Goal: Information Seeking & Learning: Learn about a topic

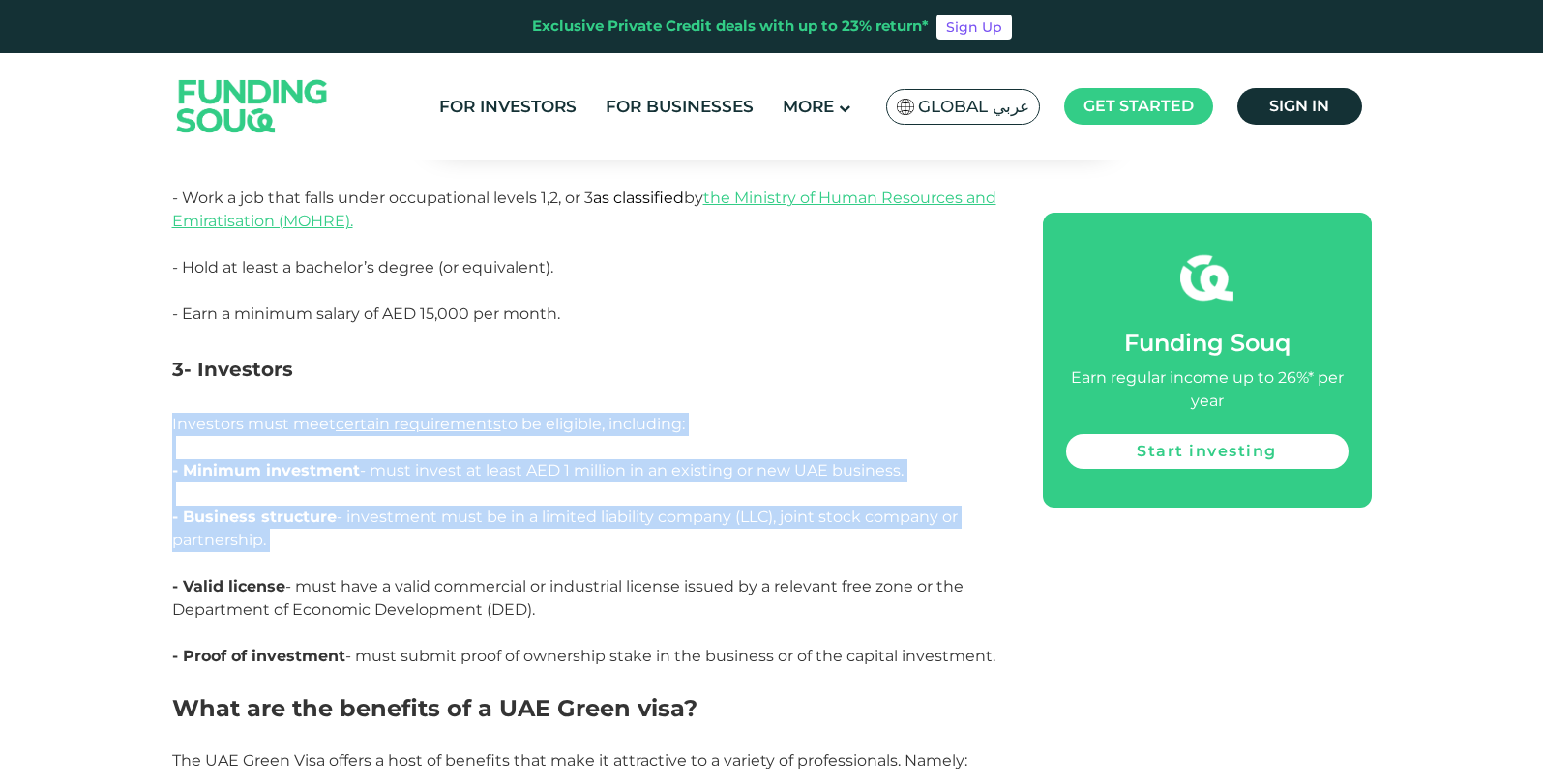
drag, startPoint x: 156, startPoint y: 398, endPoint x: 770, endPoint y: 472, distance: 618.4
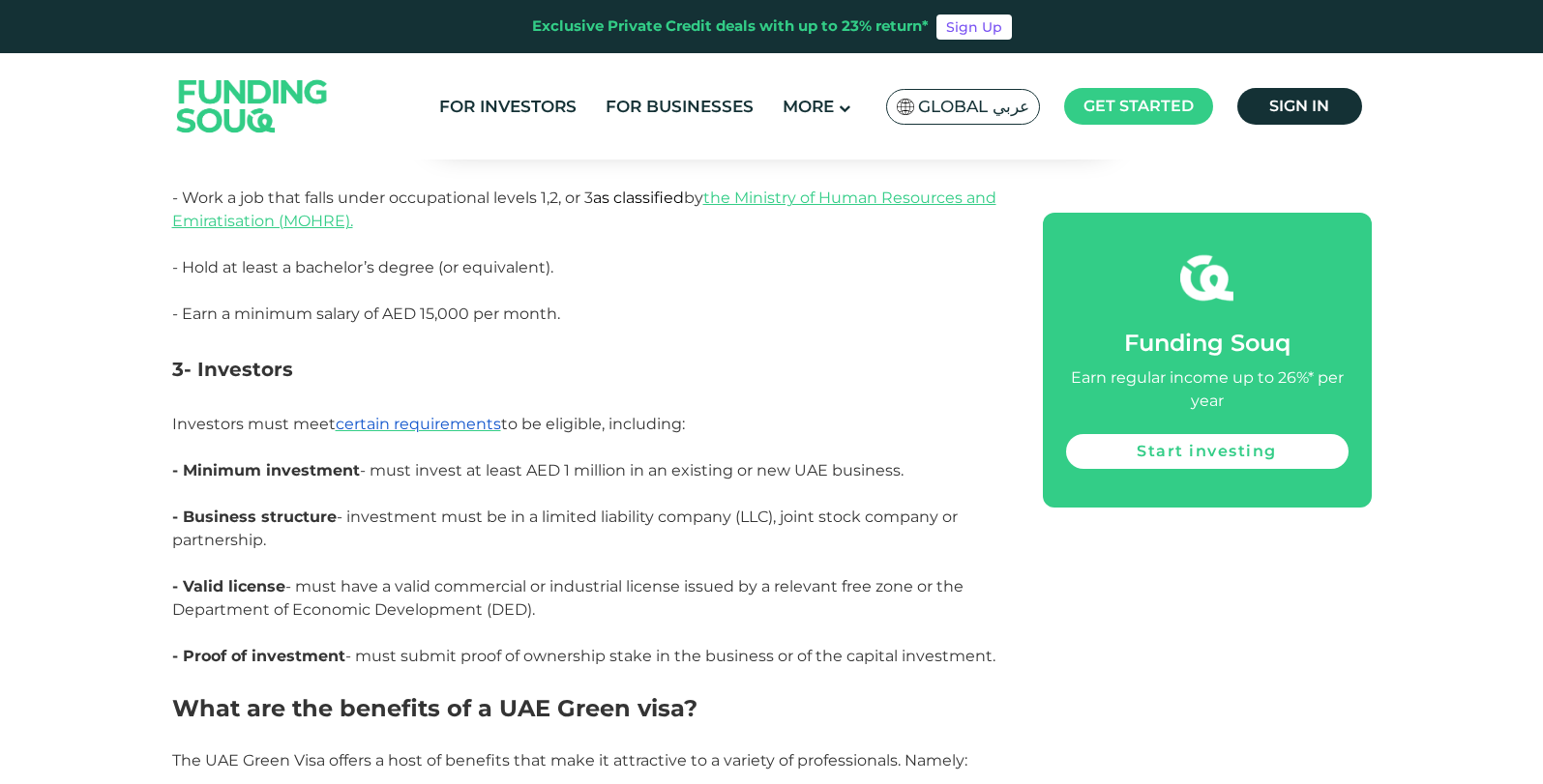
click at [757, 360] on h3 "3- Investors" at bounding box center [586, 369] width 828 height 87
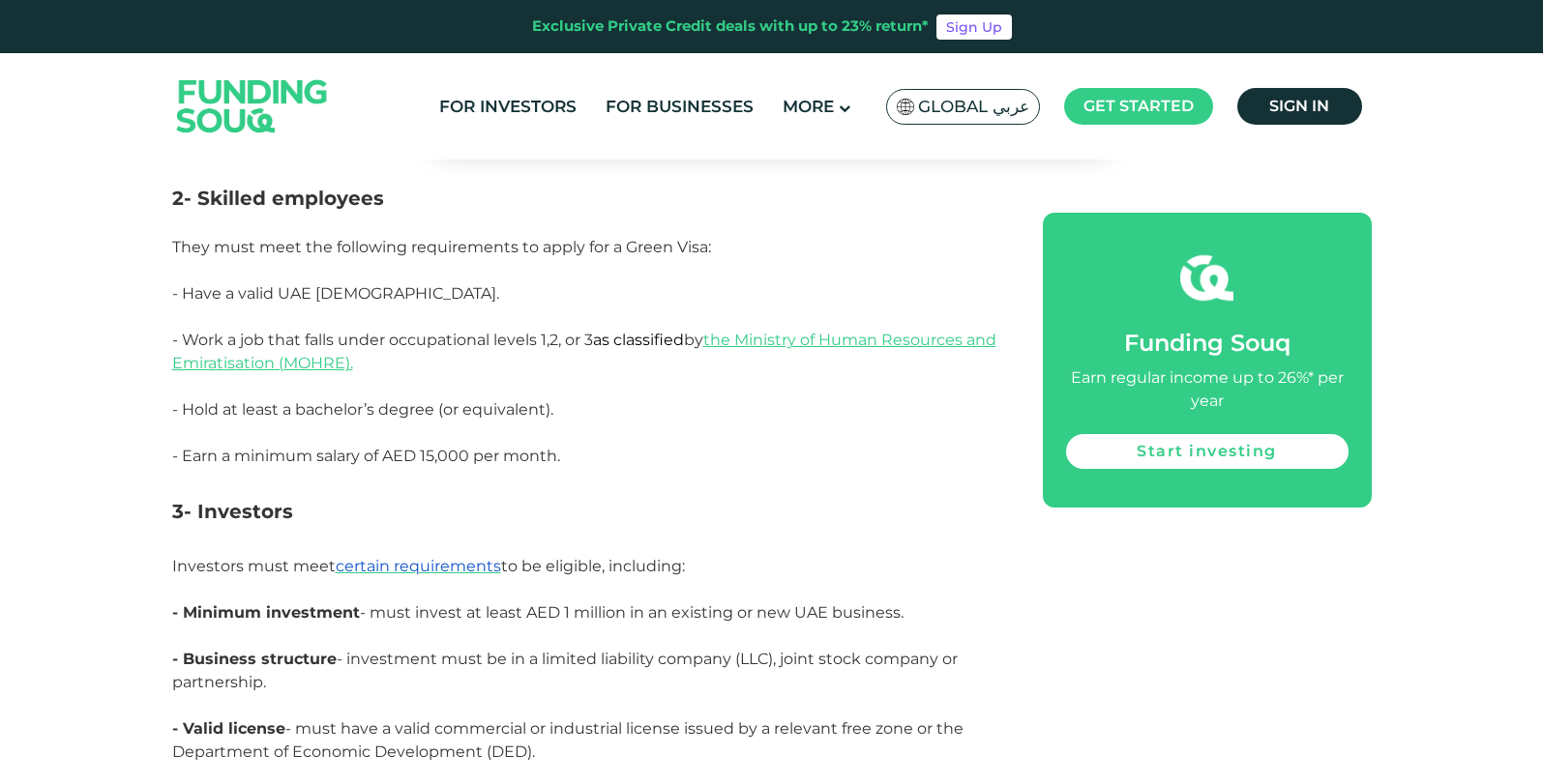
scroll to position [1716, 0]
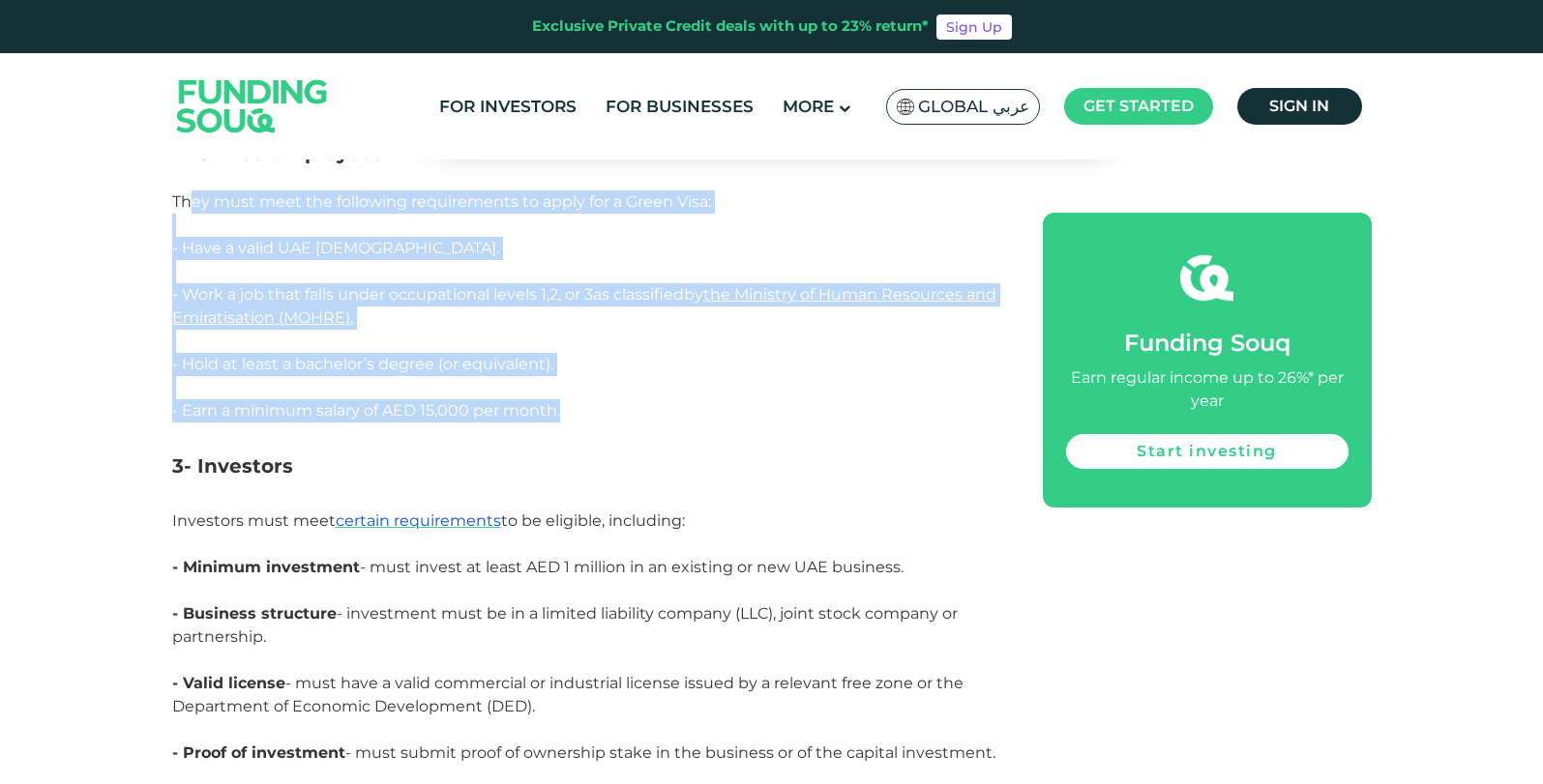
drag, startPoint x: 243, startPoint y: 183, endPoint x: 652, endPoint y: 387, distance: 457.1
click at [652, 400] on p "- Earn a minimum salary of AED 15,000 per month." at bounding box center [586, 412] width 828 height 24
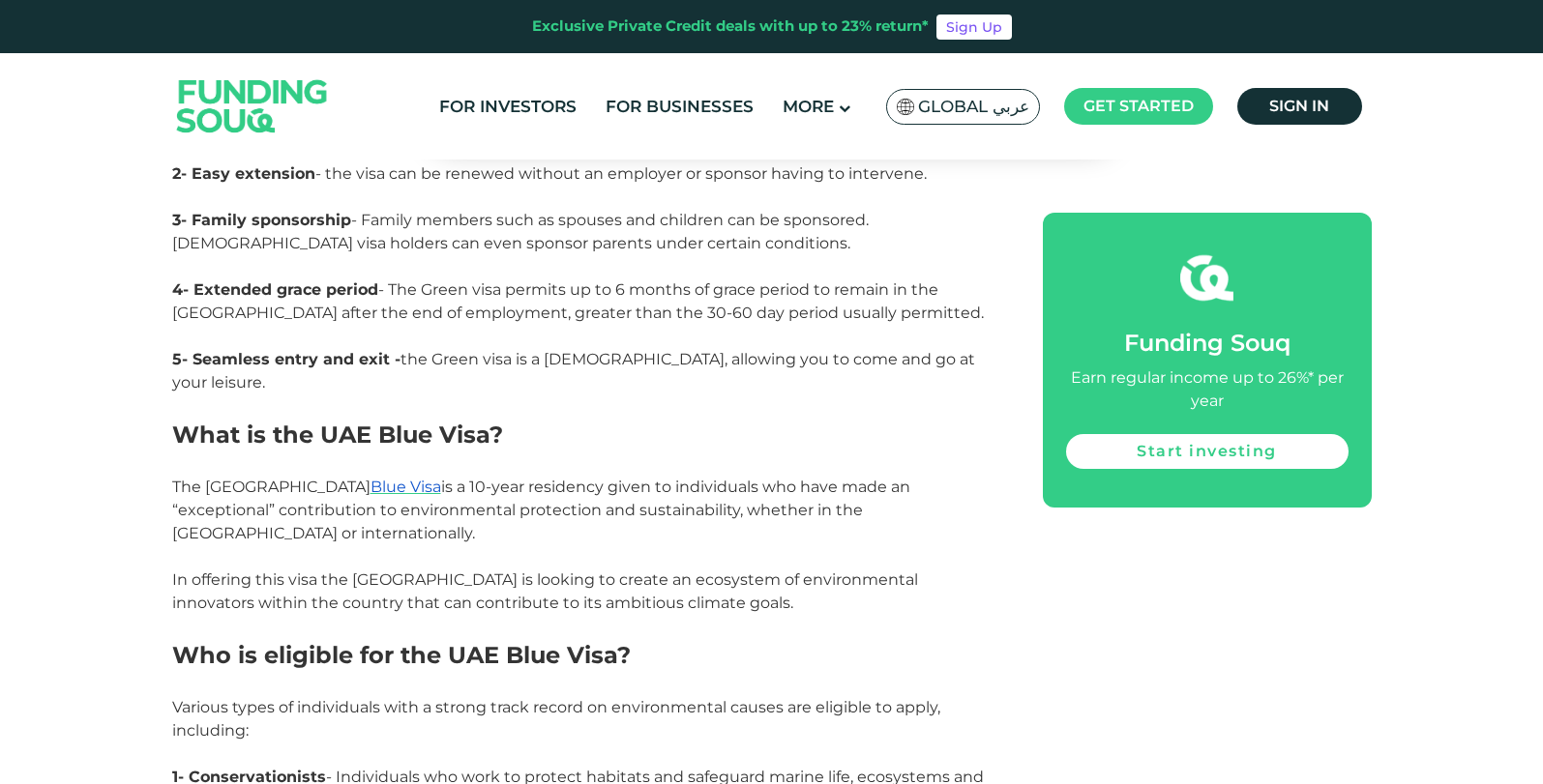
scroll to position [2587, 0]
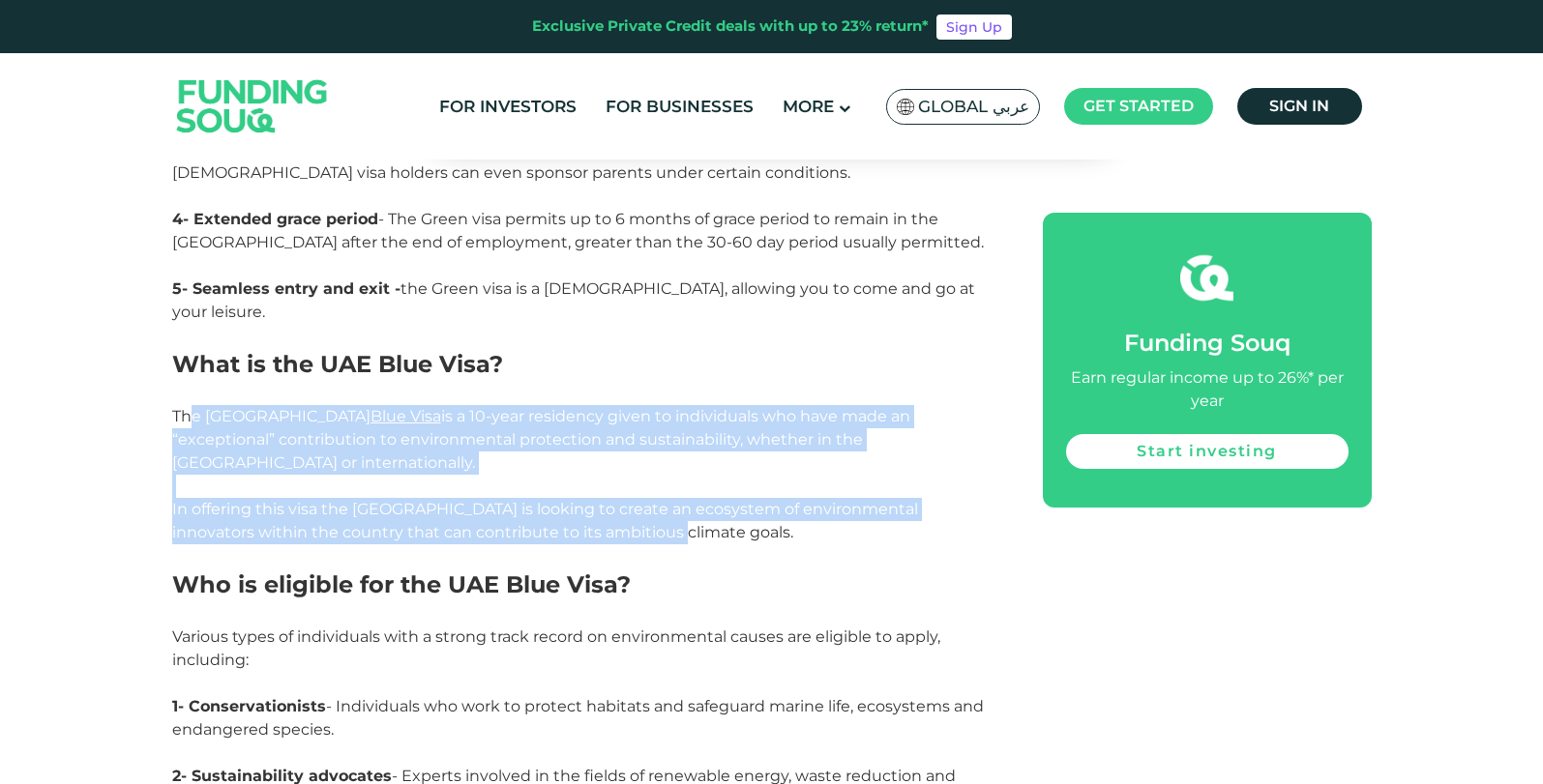
drag, startPoint x: 208, startPoint y: 386, endPoint x: 749, endPoint y: 487, distance: 550.3
click at [749, 487] on p "The UAE Blue Visa is a 10-year residency given to individuals who have made an …" at bounding box center [586, 475] width 828 height 140
drag, startPoint x: 729, startPoint y: 476, endPoint x: 171, endPoint y: 395, distance: 563.8
click at [172, 405] on p "The UAE Blue Visa is a 10-year residency given to individuals who have made an …" at bounding box center [586, 475] width 828 height 140
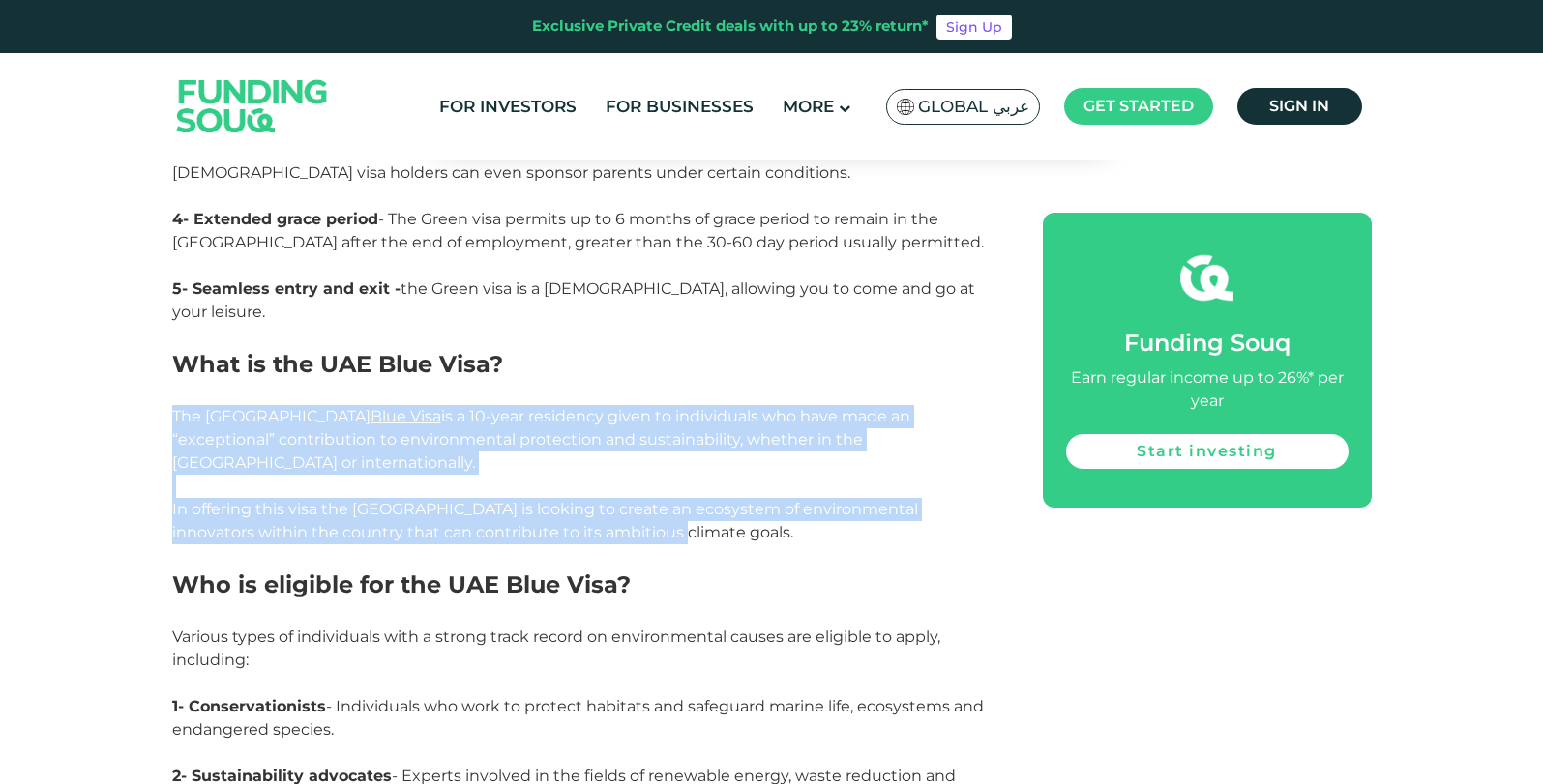
click at [172, 407] on span "The UAE Blue Visa is a 10-year residency given to individuals who have made an …" at bounding box center [544, 474] width 746 height 135
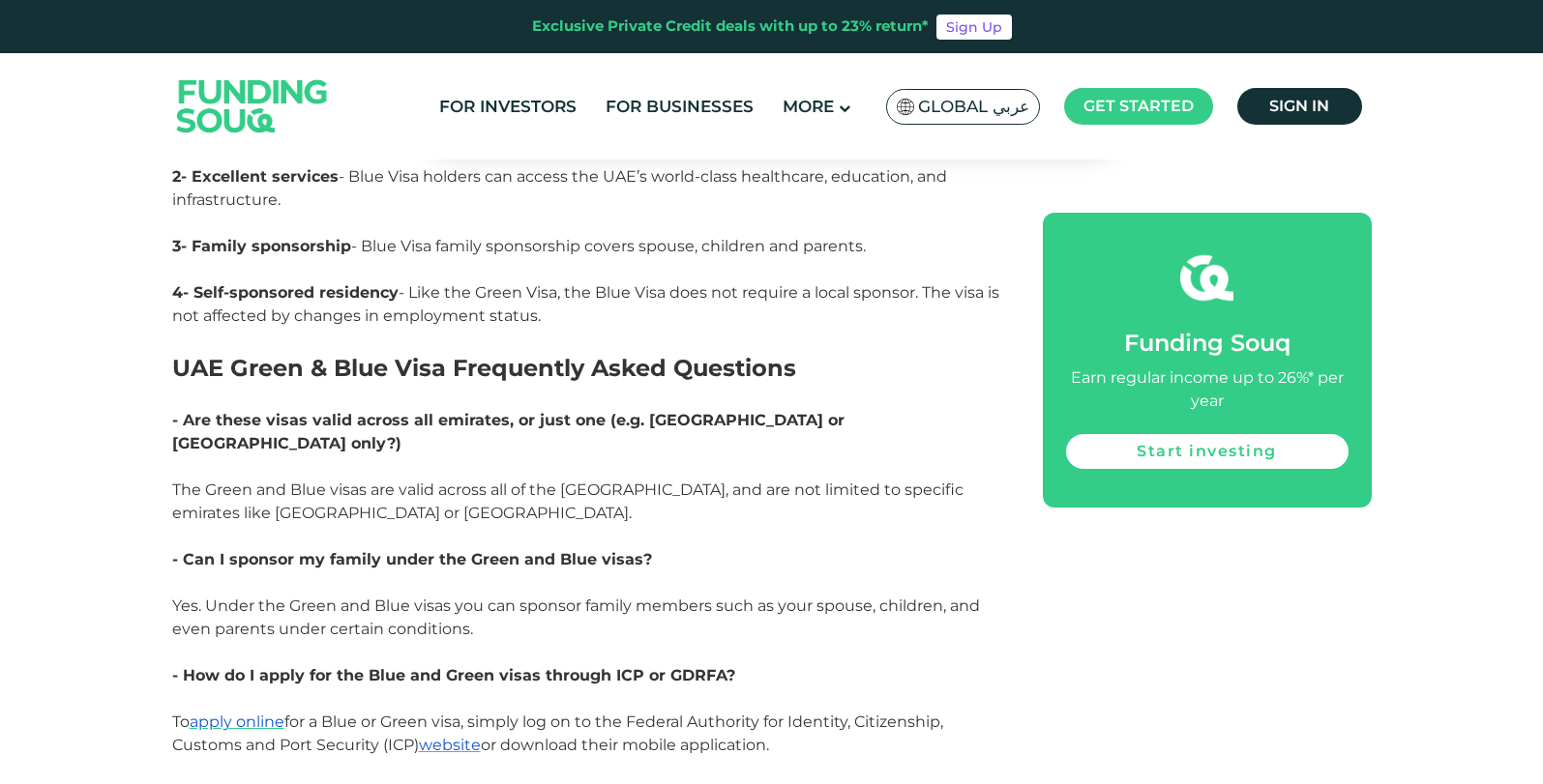
scroll to position [3941, 0]
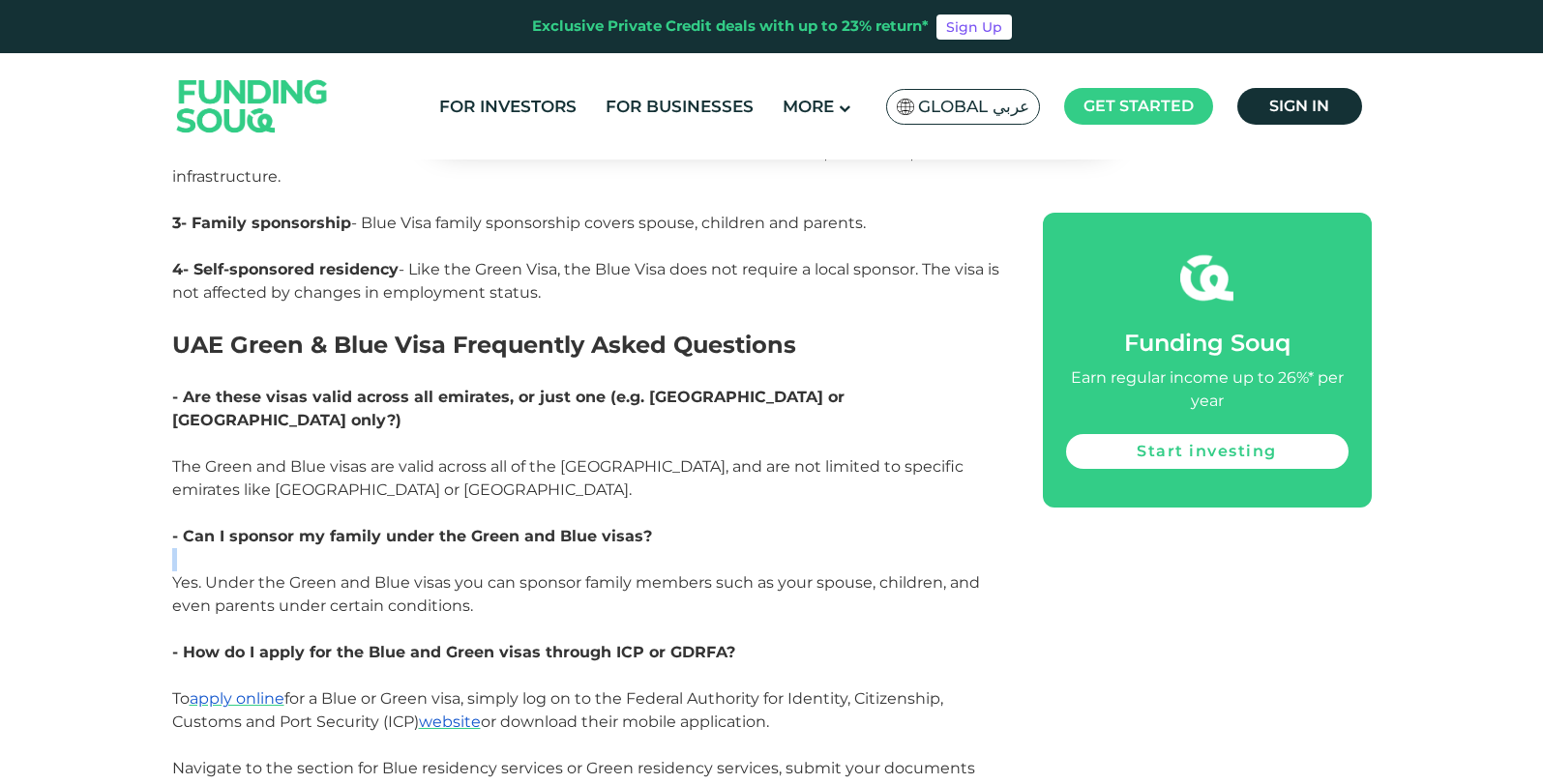
drag, startPoint x: 1540, startPoint y: 453, endPoint x: 1541, endPoint y: 471, distance: 18.0
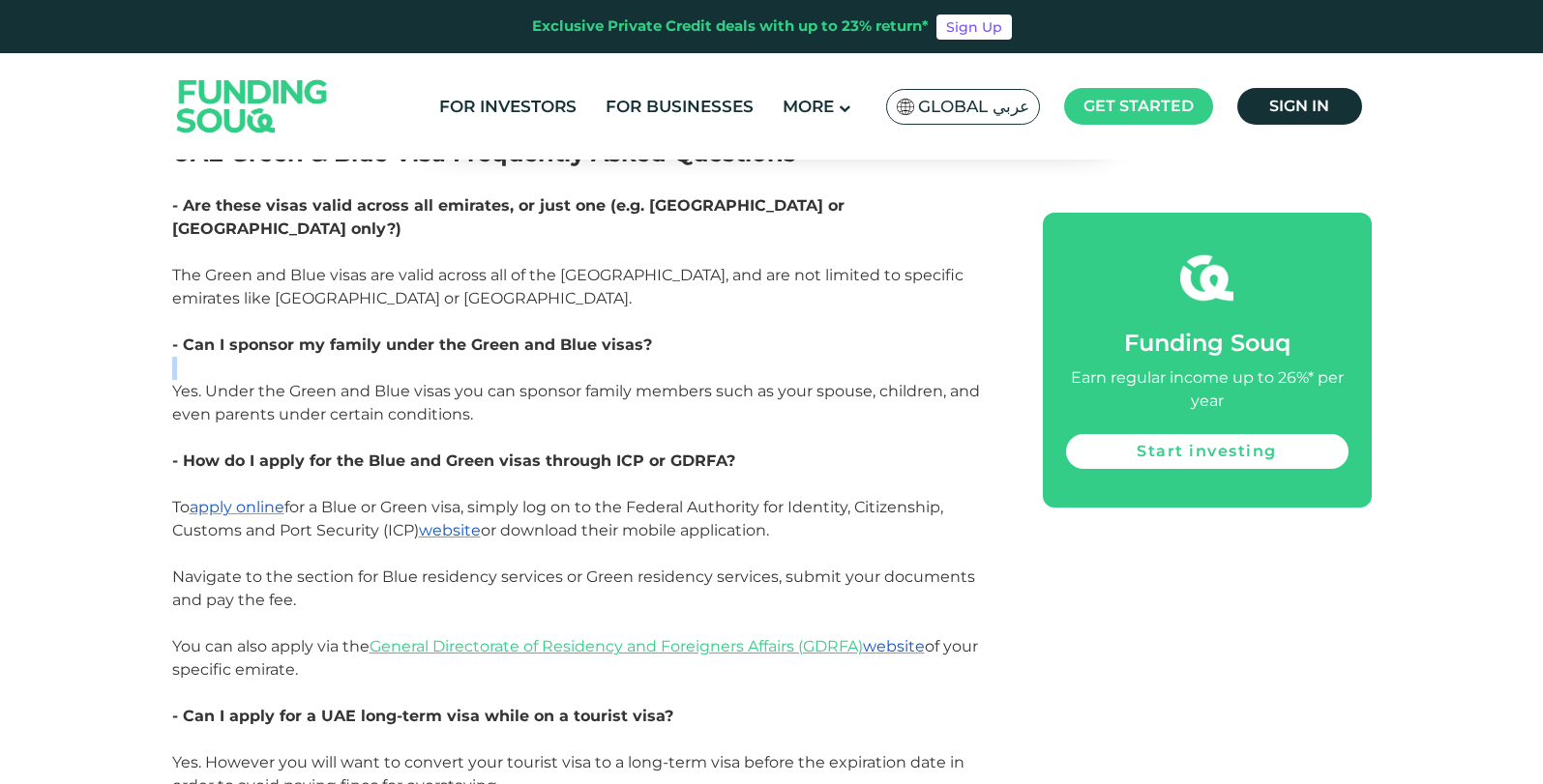
scroll to position [4134, 0]
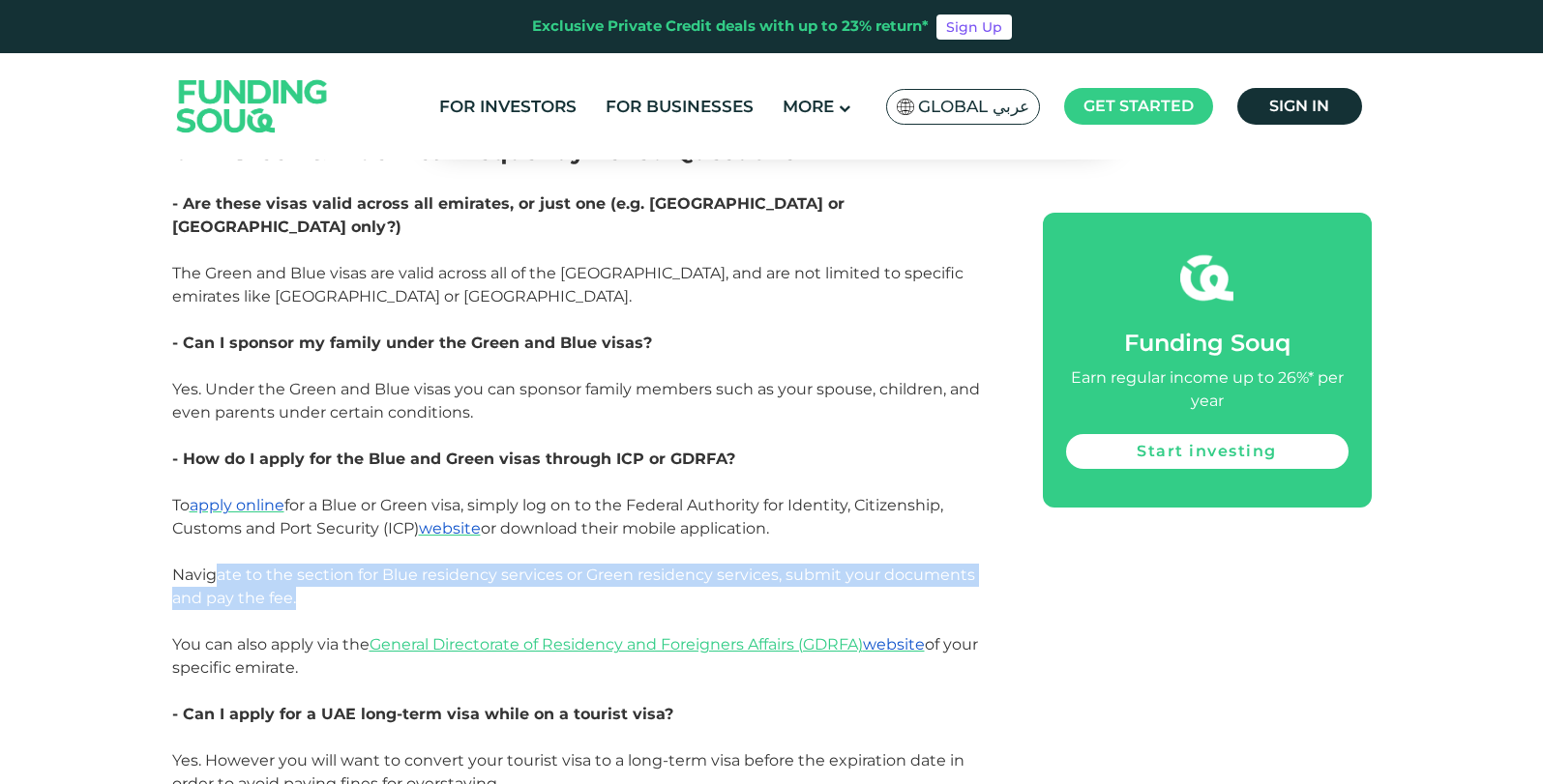
drag, startPoint x: 340, startPoint y: 505, endPoint x: 456, endPoint y: 508, distance: 116.0
click at [456, 508] on p "To apply online for a Blue or Green visa, simply log on to the Federal Authorit…" at bounding box center [586, 552] width 828 height 116
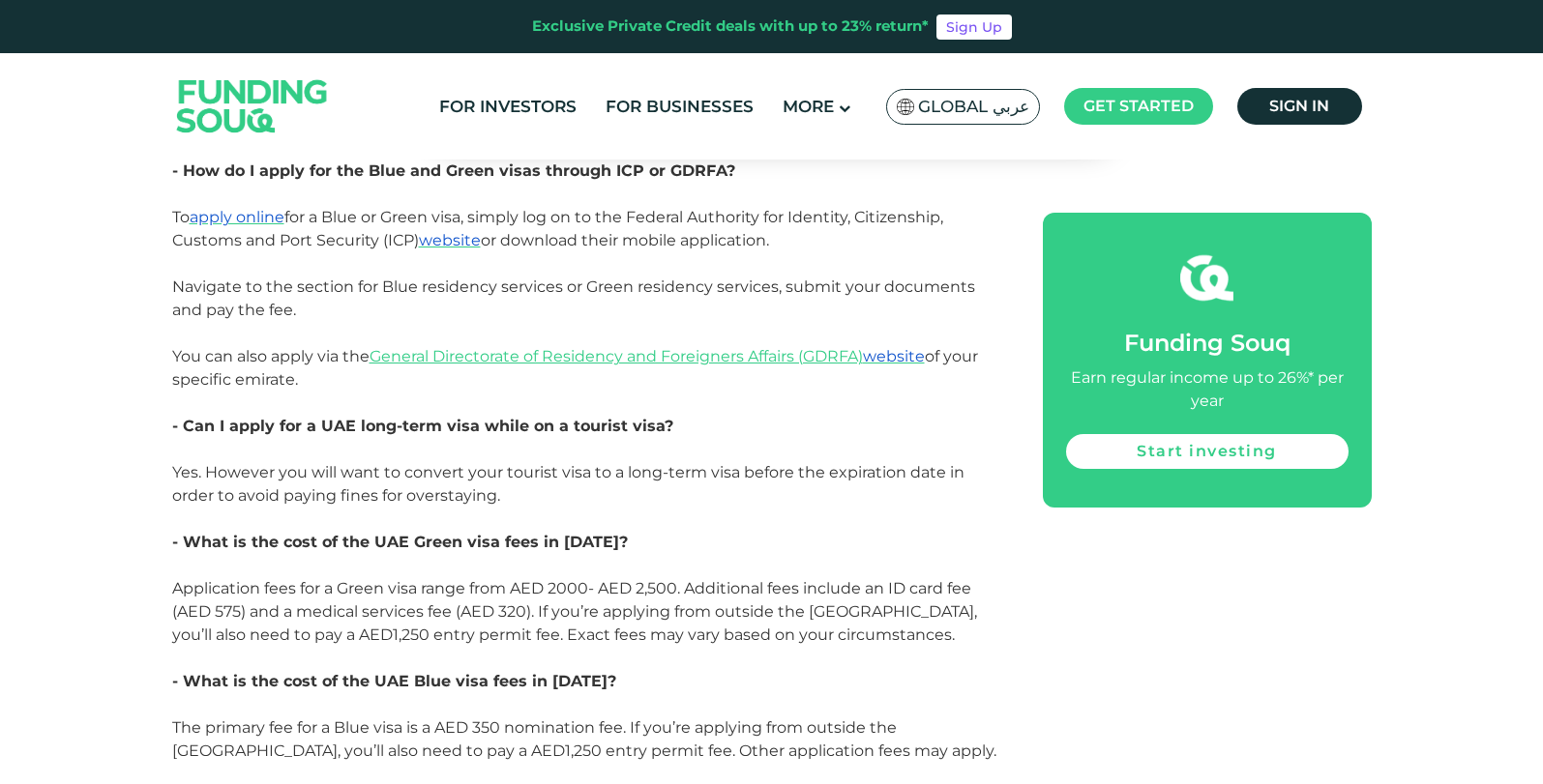
scroll to position [4425, 0]
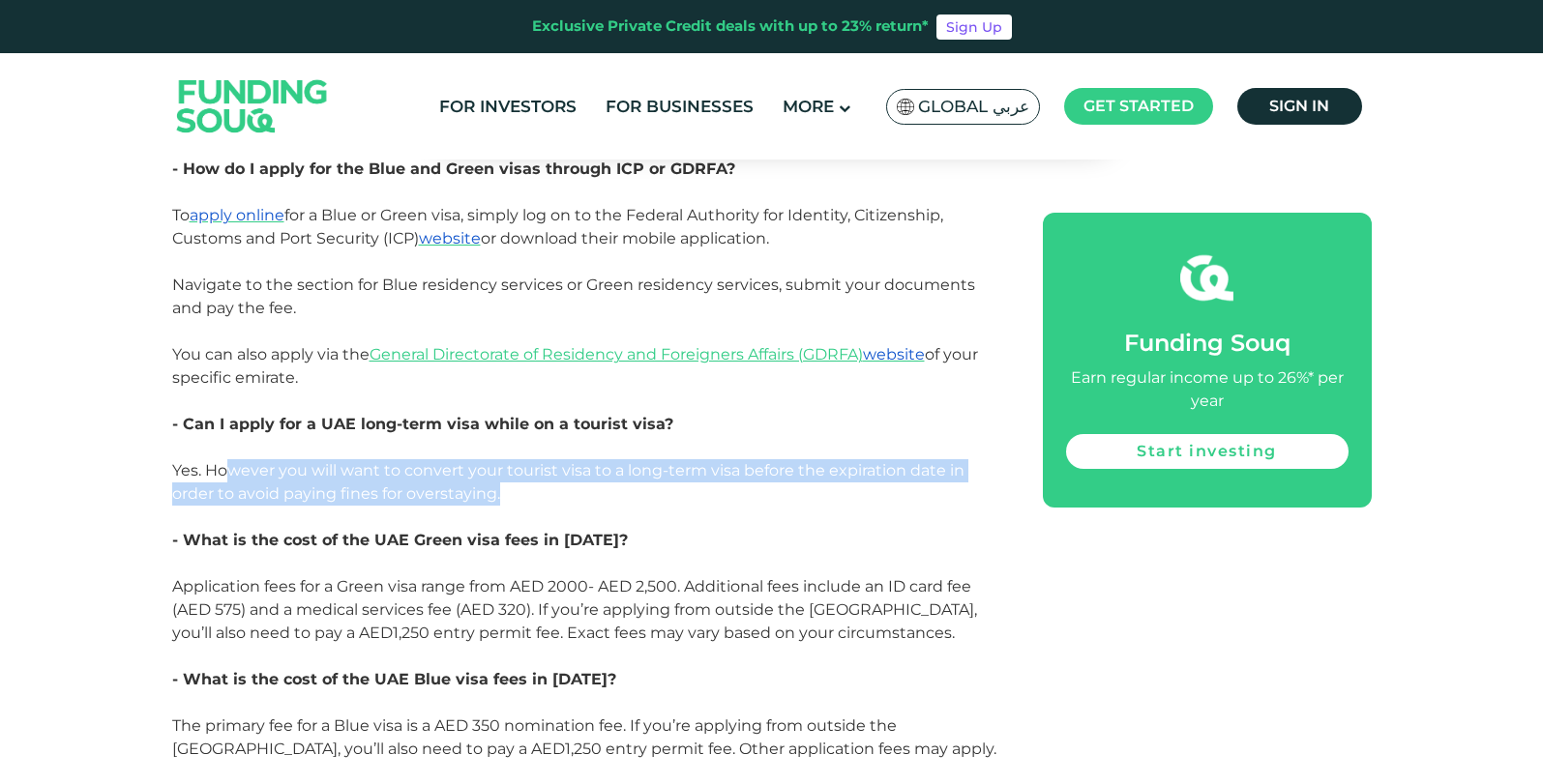
drag, startPoint x: 722, startPoint y: 373, endPoint x: 761, endPoint y: 412, distance: 55.2
click at [761, 460] on p "Yes. However you will want to convert your tourist visa to a long-term visa bef…" at bounding box center [586, 482] width 828 height 46
drag, startPoint x: 662, startPoint y: 386, endPoint x: 163, endPoint y: 382, distance: 499.0
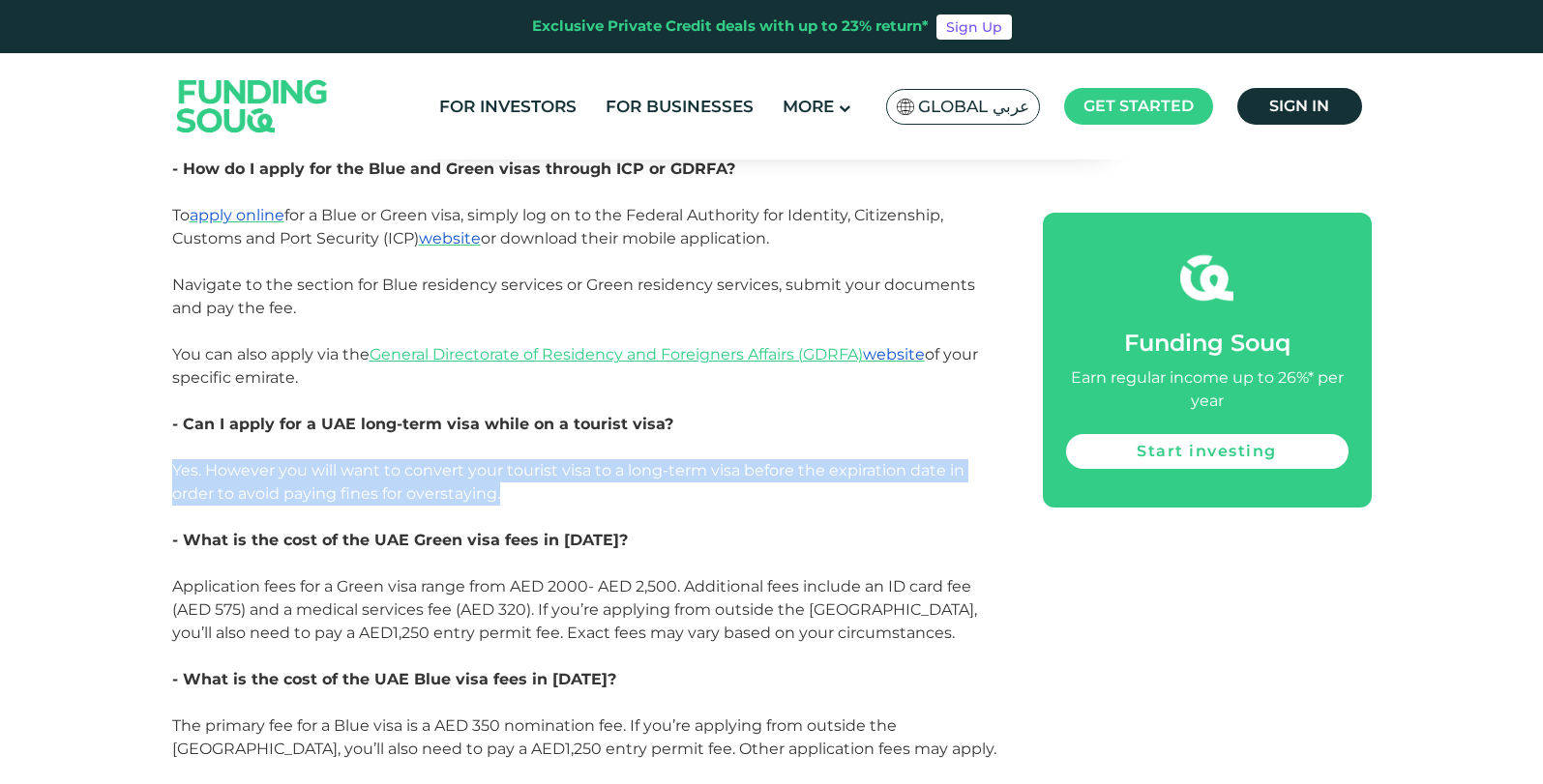
drag, startPoint x: 163, startPoint y: 382, endPoint x: 579, endPoint y: 400, distance: 416.4
click at [579, 460] on p "Yes. However you will want to convert your tourist visa to a long-term visa bef…" at bounding box center [586, 482] width 828 height 46
drag, startPoint x: 579, startPoint y: 400, endPoint x: 279, endPoint y: 382, distance: 300.5
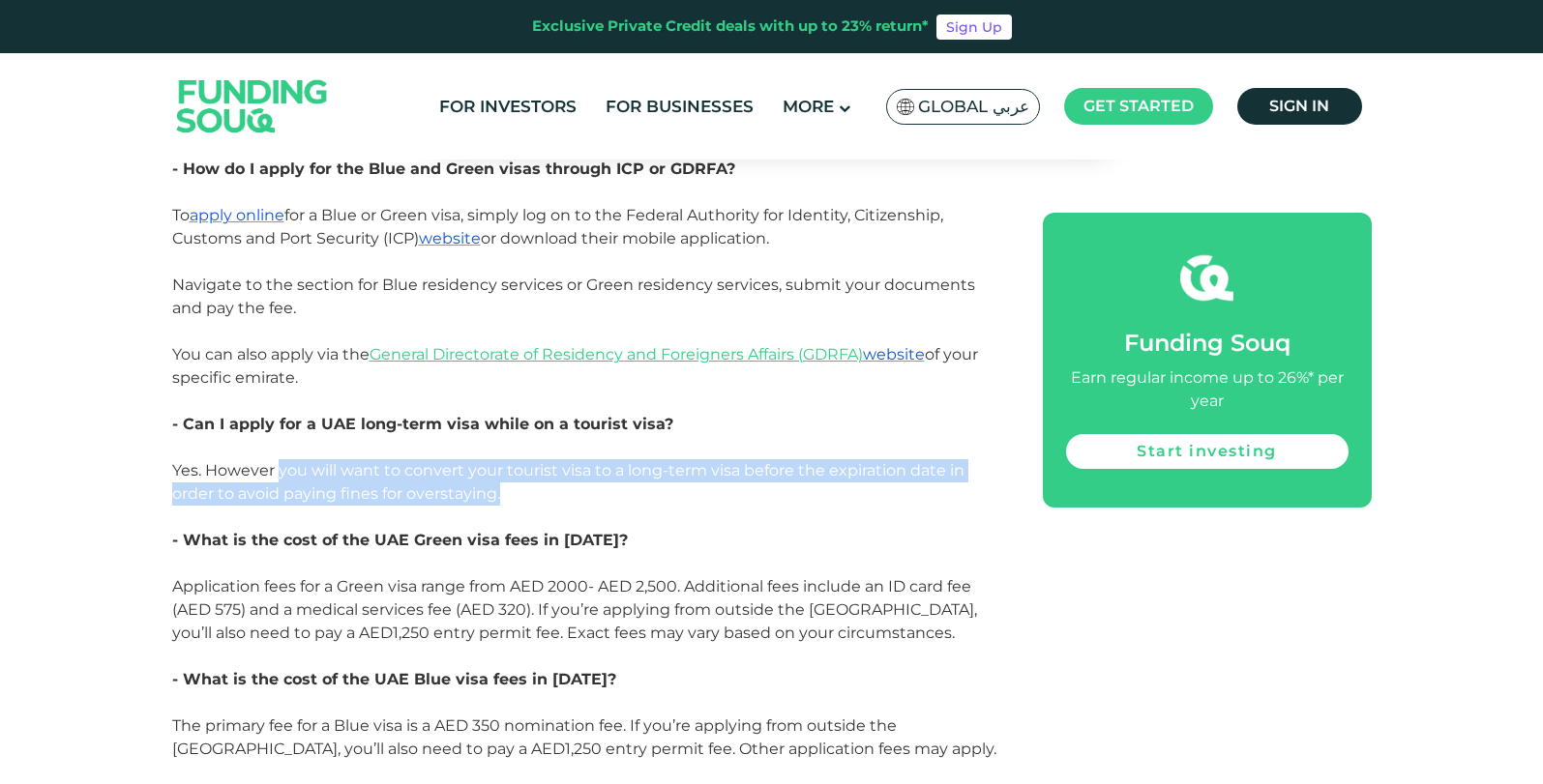
click at [279, 460] on p "Yes. However you will want to convert your tourist visa to a long-term visa bef…" at bounding box center [586, 482] width 828 height 46
click at [279, 462] on span "Yes. However you will want to convert your tourist visa to a long-term visa bef…" at bounding box center [568, 482] width 792 height 41
drag, startPoint x: 279, startPoint y: 382, endPoint x: 533, endPoint y: 423, distance: 257.3
click at [534, 506] on p at bounding box center [586, 518] width 828 height 24
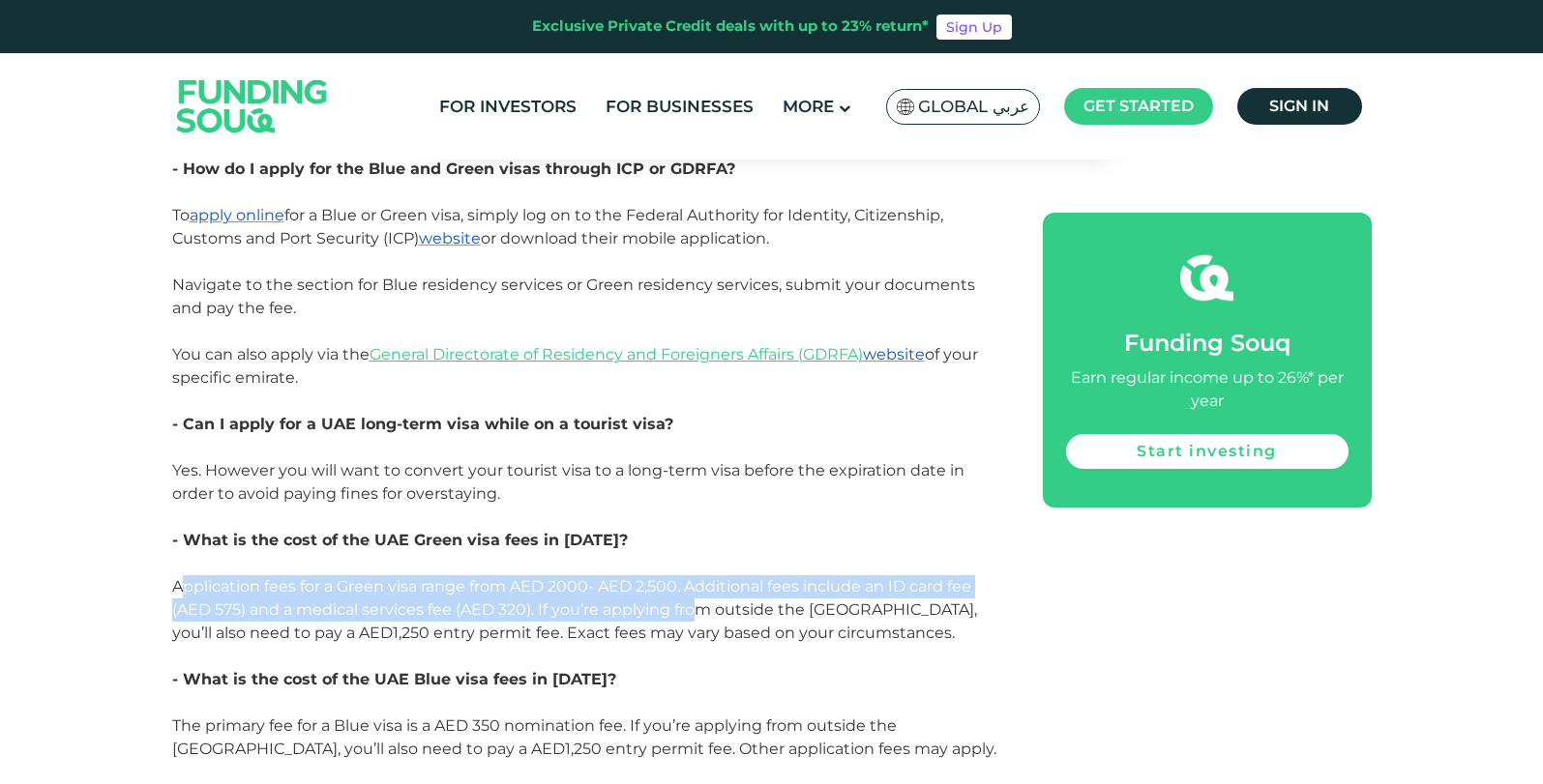
drag, startPoint x: 463, startPoint y: 495, endPoint x: 696, endPoint y: 528, distance: 235.3
click at [696, 576] on p "Application fees for a Green visa range from AED 2000- AED 2,500. Additional fe…" at bounding box center [586, 610] width 828 height 70
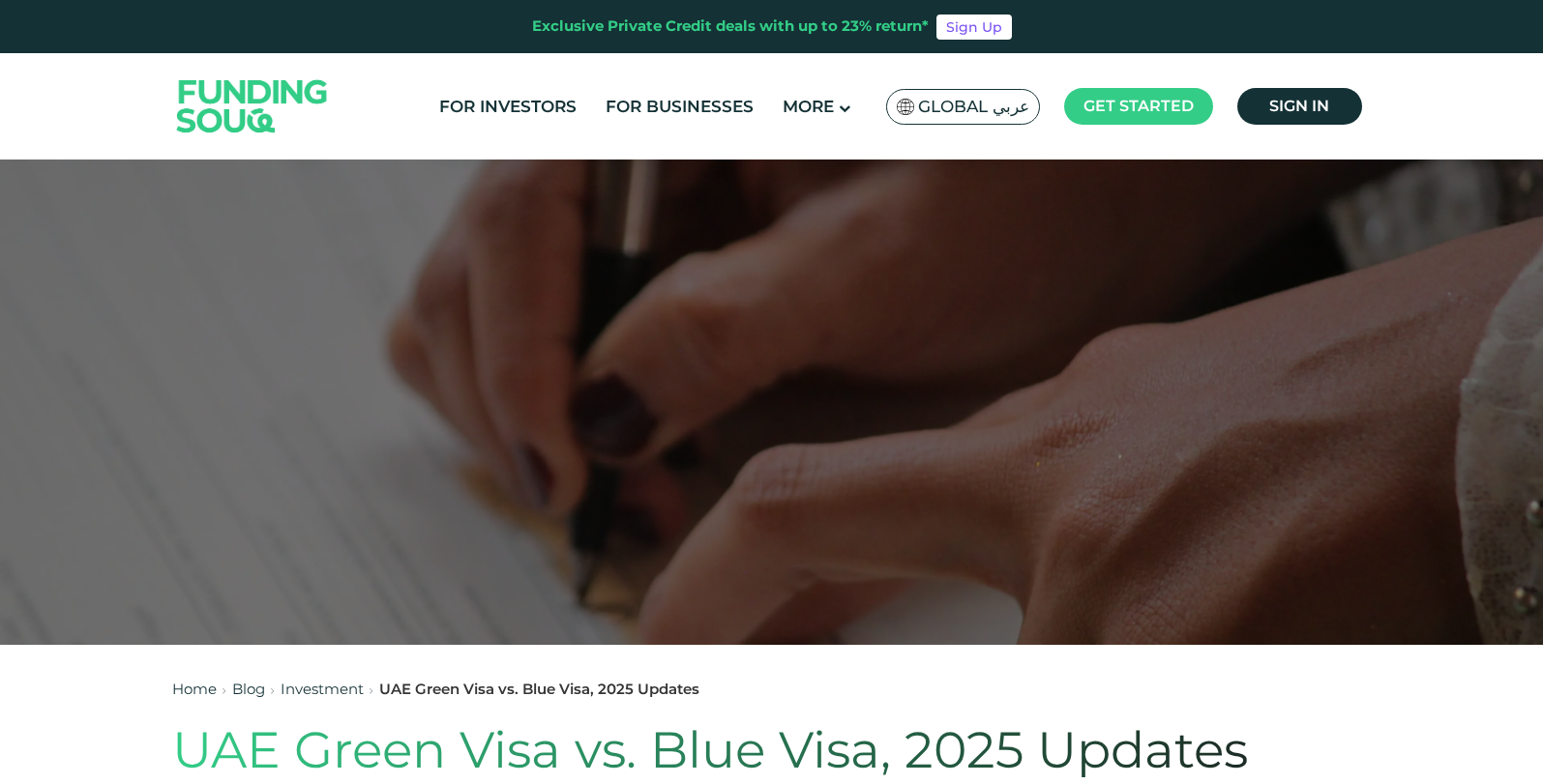
scroll to position [0, 0]
